Goal: Go to known website: Access a specific website the user already knows

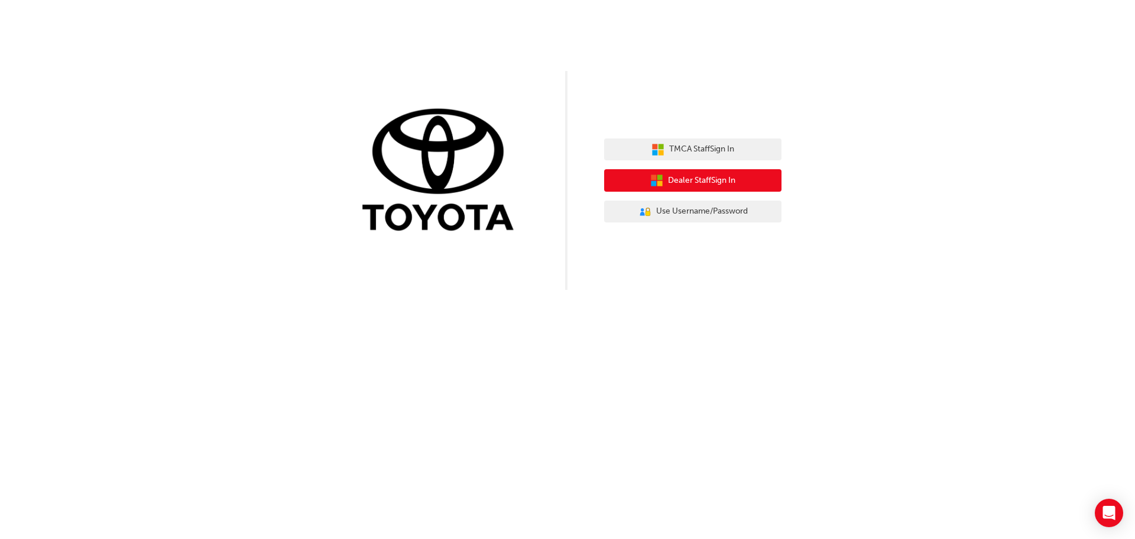
click at [729, 177] on span "Dealer Staff Sign In" at bounding box center [701, 181] width 67 height 14
